Goal: Use online tool/utility: Utilize a website feature to perform a specific function

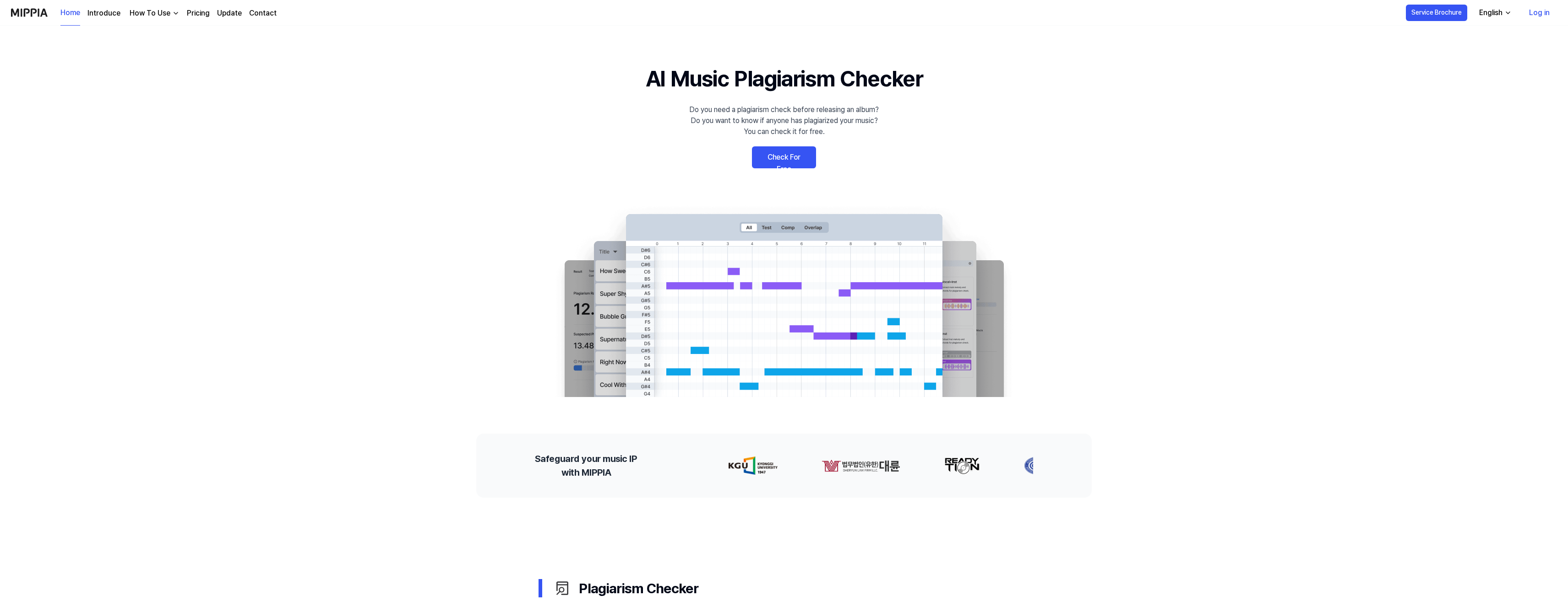
click at [799, 157] on link "Check For Free" at bounding box center [783, 158] width 64 height 22
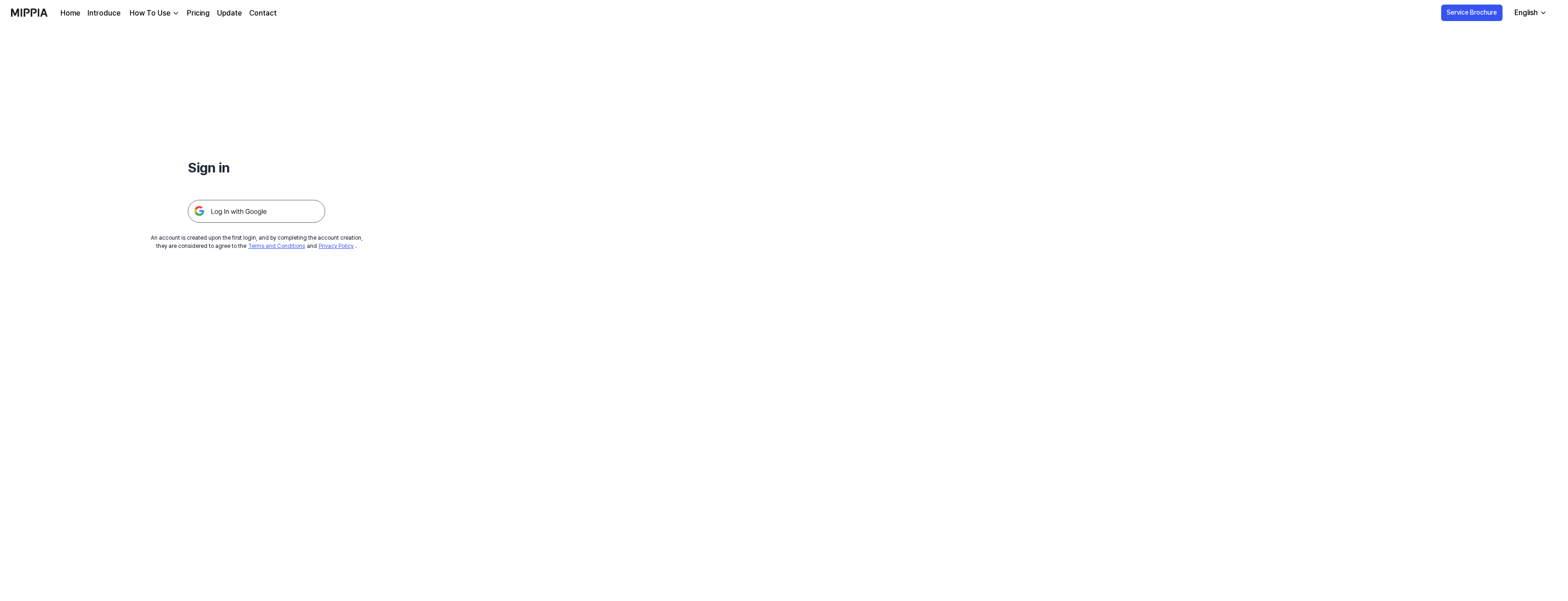
click at [273, 206] on img at bounding box center [256, 211] width 138 height 23
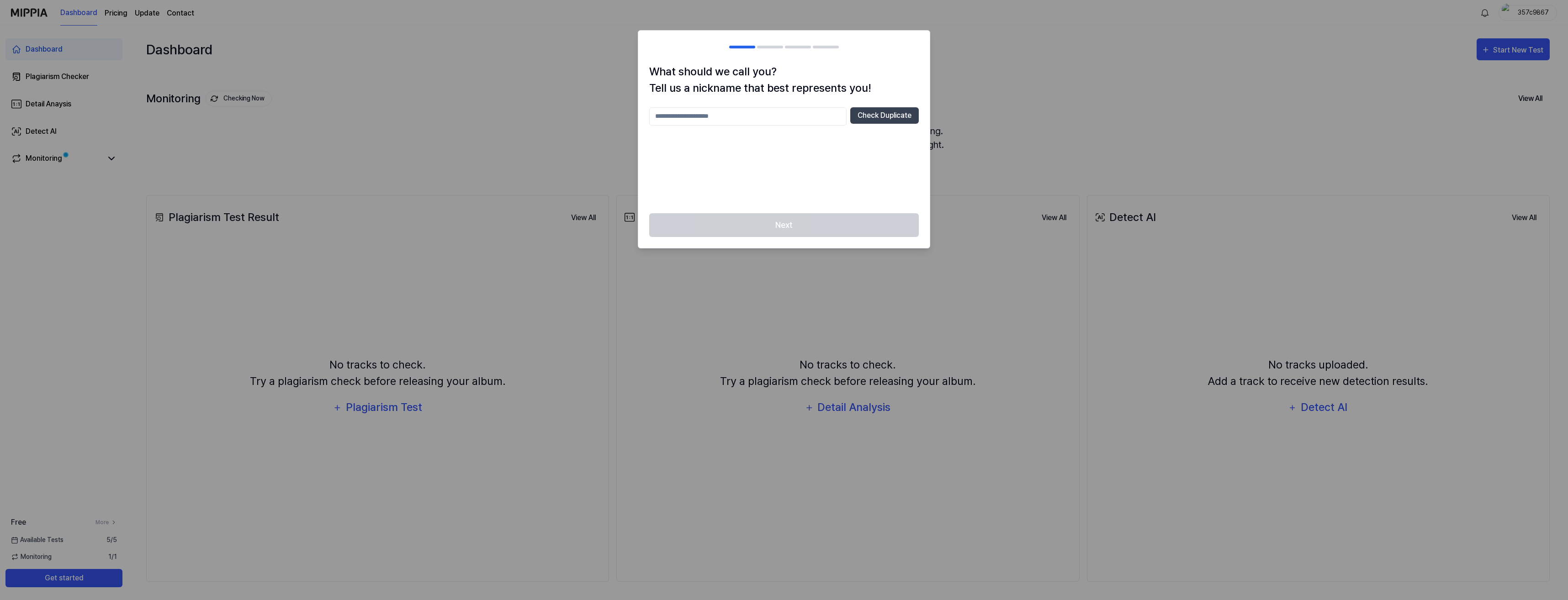
click at [726, 124] on input "text" at bounding box center [747, 117] width 197 height 18
type input "*"
type input "*********"
click at [867, 122] on button "Check Duplicate" at bounding box center [884, 116] width 69 height 17
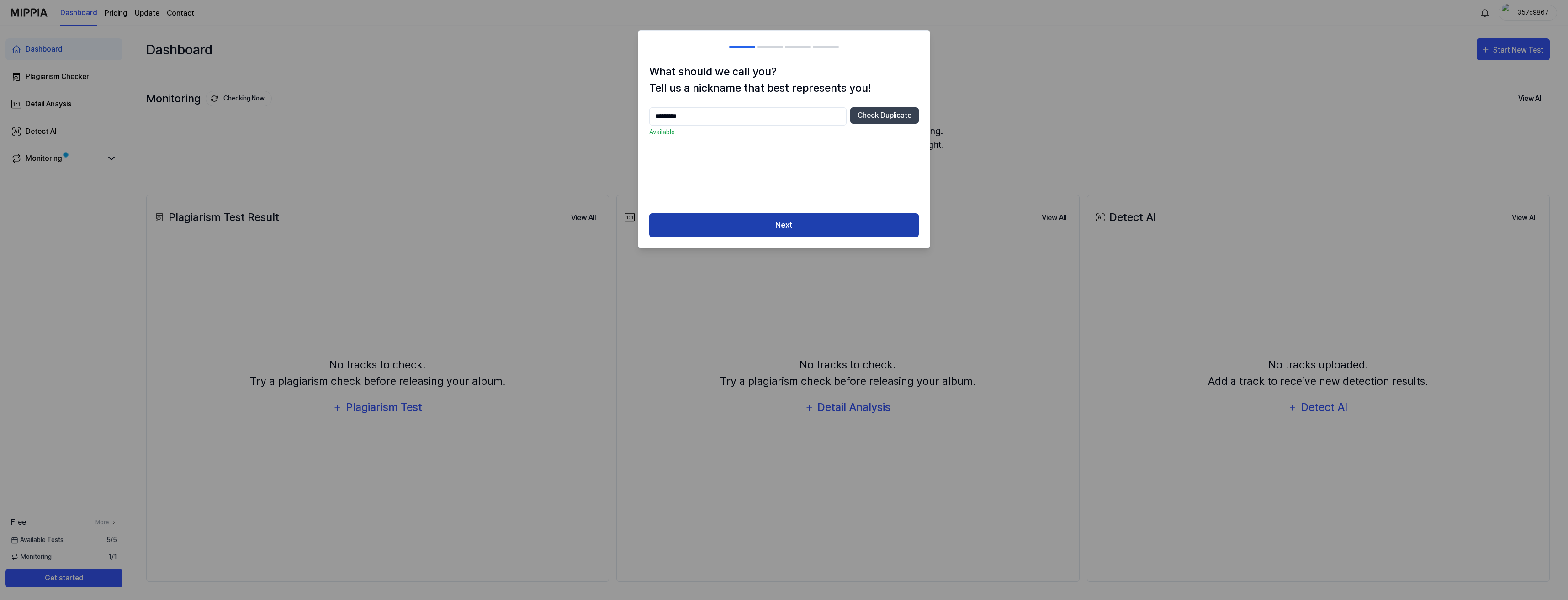
click at [813, 222] on button "Next" at bounding box center [784, 225] width 270 height 24
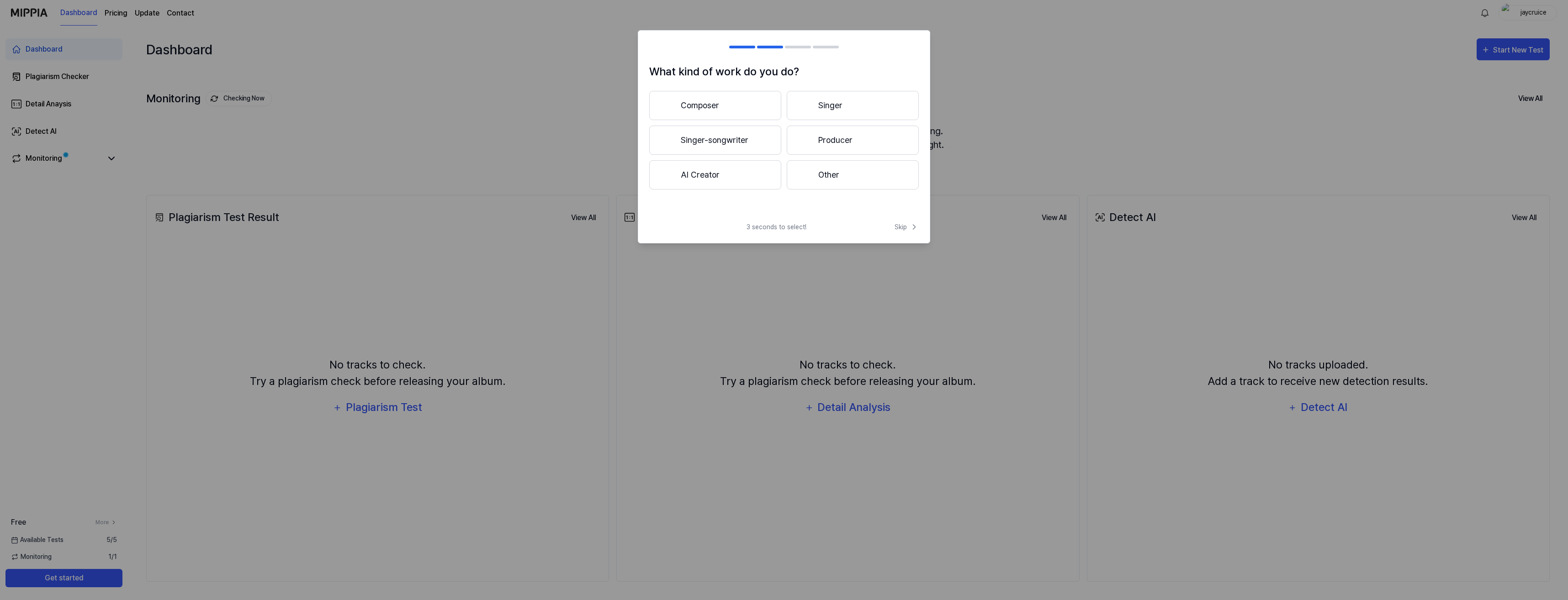
click at [827, 180] on button "Other" at bounding box center [853, 175] width 132 height 29
click at [802, 141] on div at bounding box center [805, 139] width 11 height 11
click at [762, 179] on button "Other" at bounding box center [714, 178] width 131 height 29
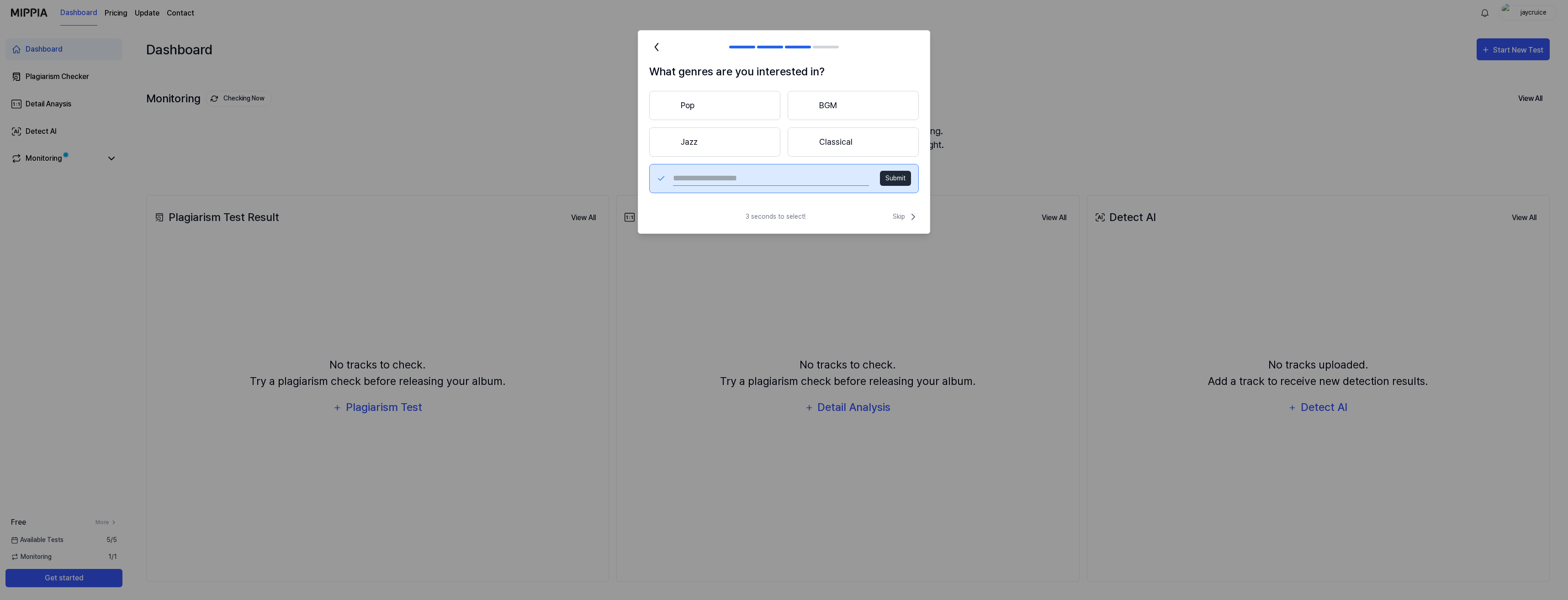
click at [827, 135] on button "Classical" at bounding box center [853, 142] width 131 height 29
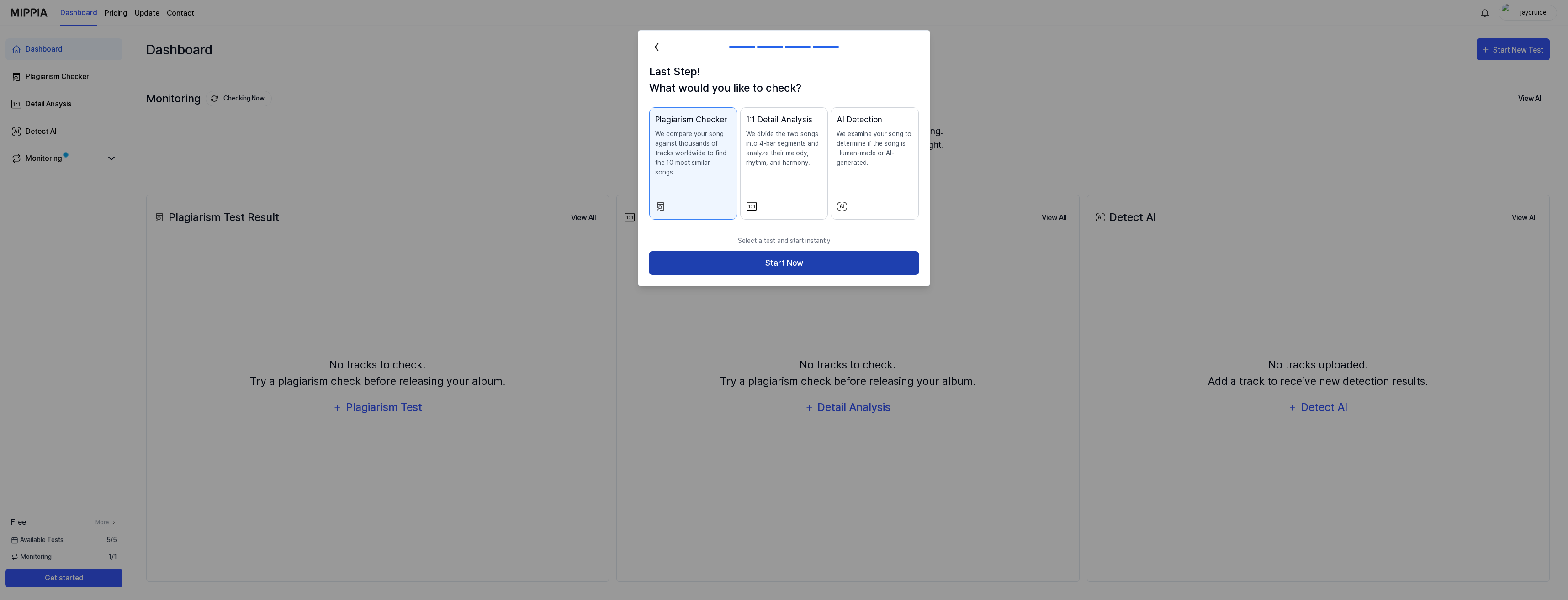
click at [780, 252] on button "Start Now" at bounding box center [784, 263] width 270 height 24
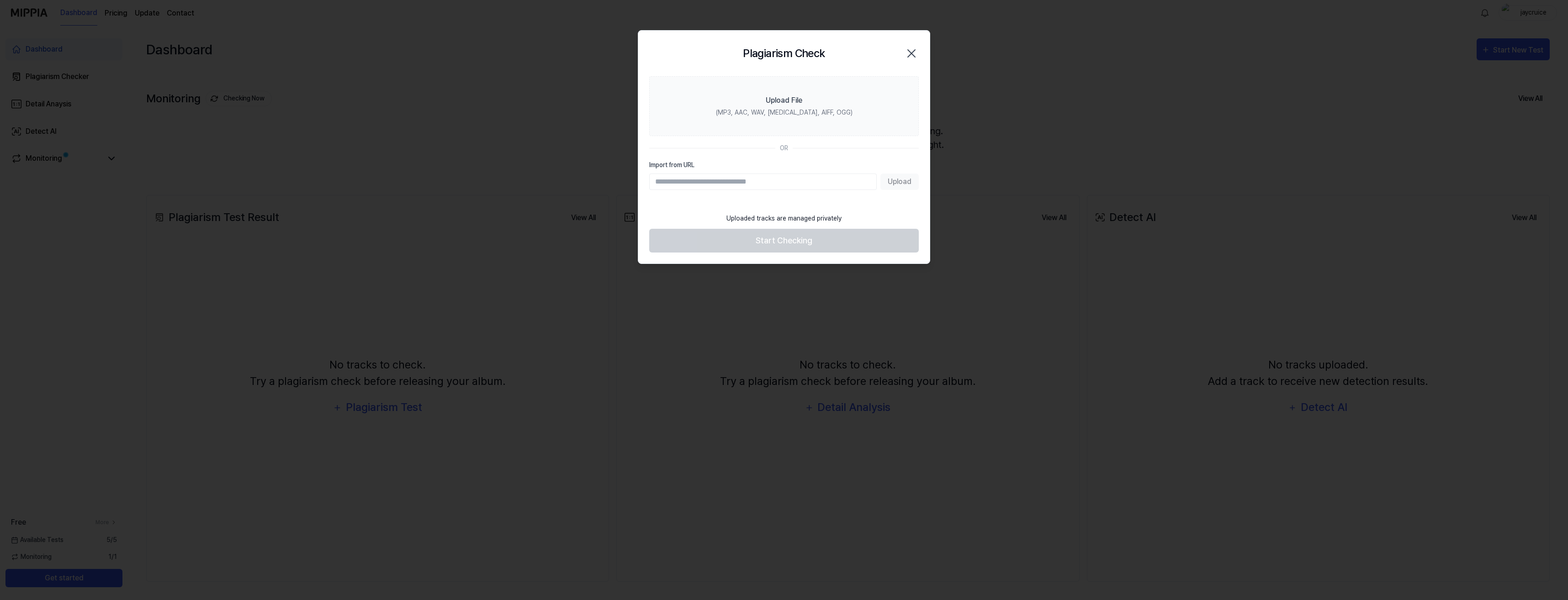
paste input "**********"
type input "**********"
click at [908, 182] on button "Upload" at bounding box center [899, 182] width 38 height 17
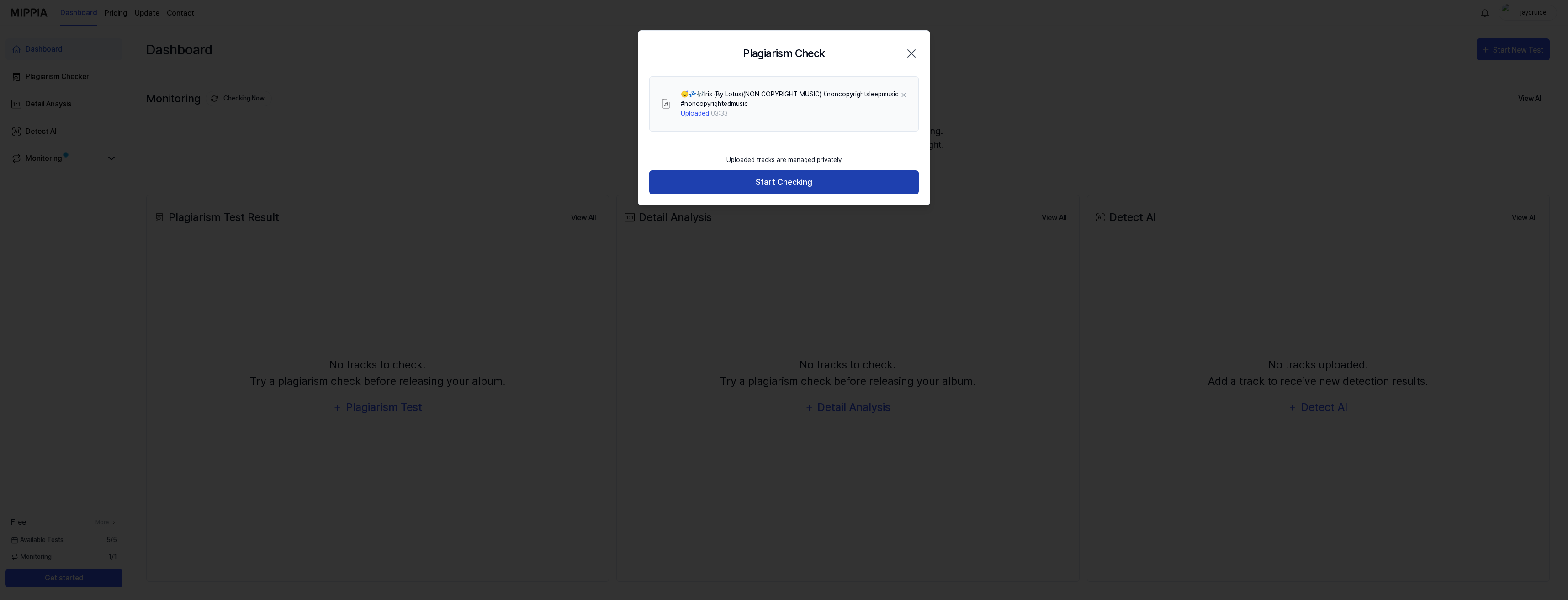
click at [807, 190] on button "Start Checking" at bounding box center [784, 182] width 270 height 24
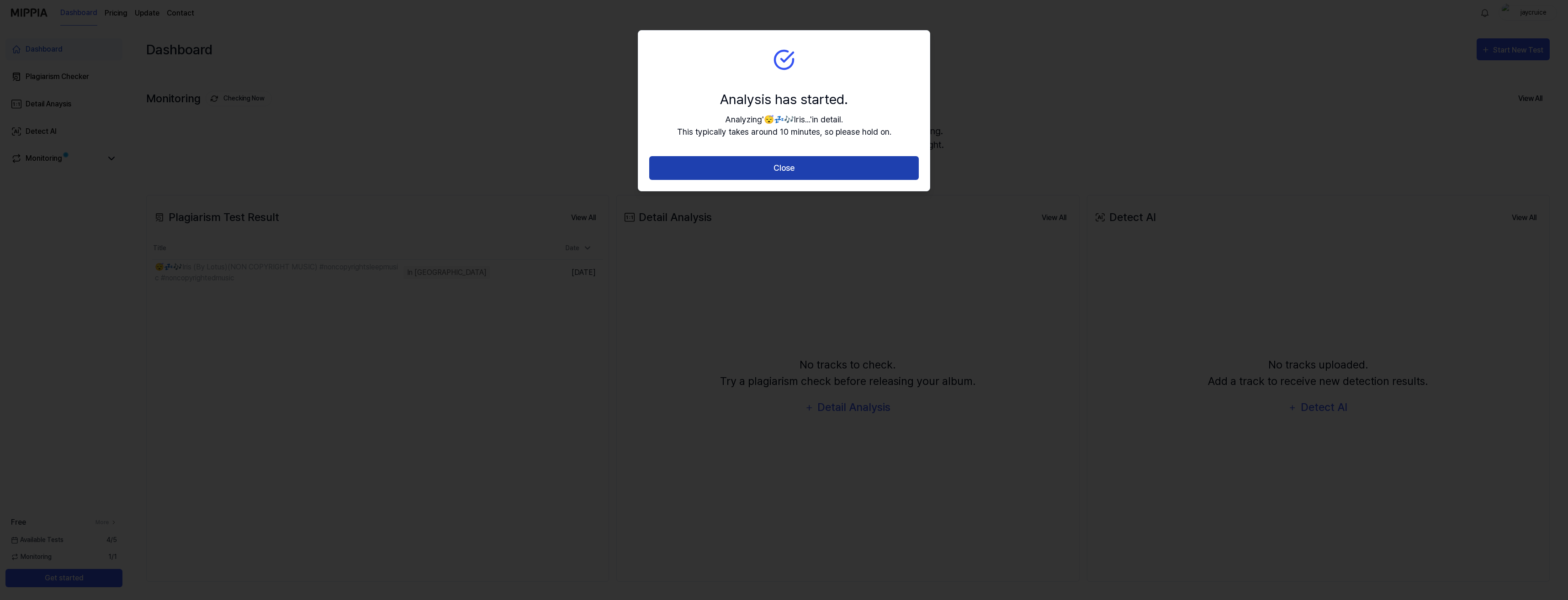
click at [815, 170] on button "Close" at bounding box center [784, 168] width 270 height 24
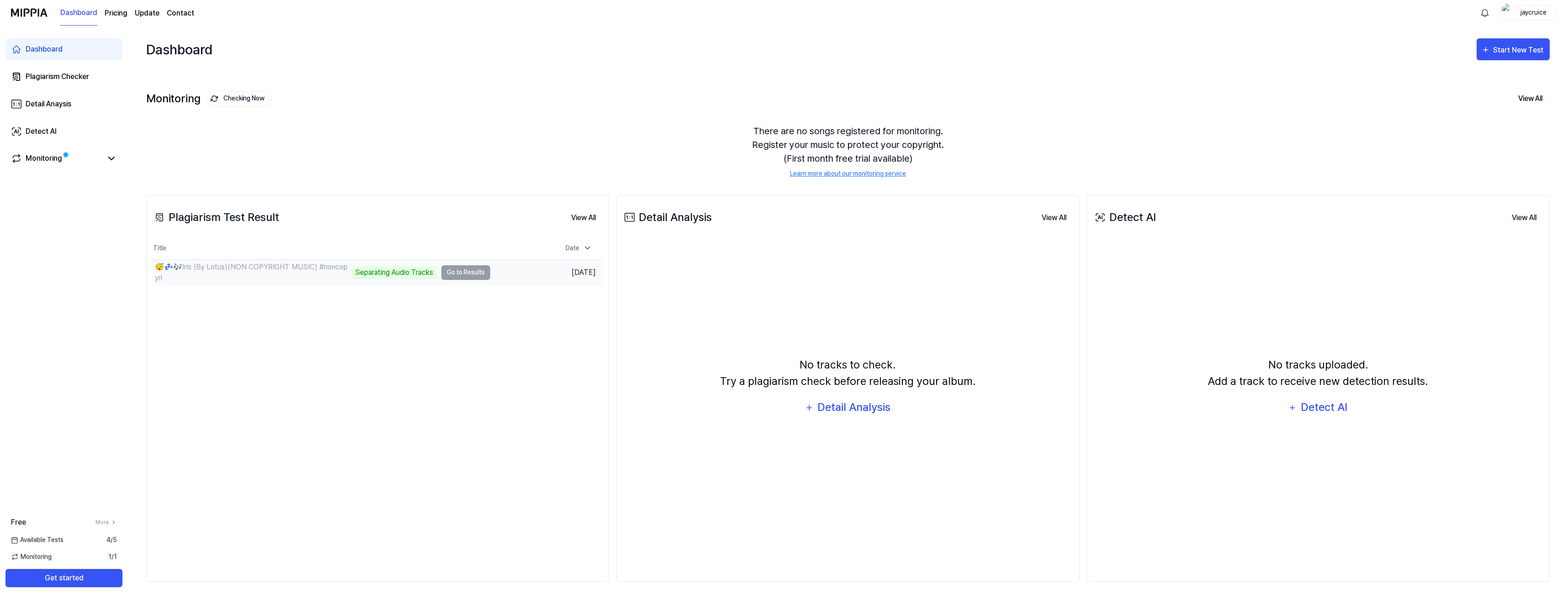
click at [465, 276] on td "😴💤🎶Iris (By Lotus)(NON COPYRIGHT MUSIC) #noncopyri Separating Audio Tracks Go t…" at bounding box center [321, 272] width 338 height 26
click at [464, 271] on td "😴💤🎶Iris (By Lotus)(NON COPYRIGHT MUSIC) #noncopyri Separating Audio Tracks Go t…" at bounding box center [321, 272] width 338 height 26
